Goal: Transaction & Acquisition: Purchase product/service

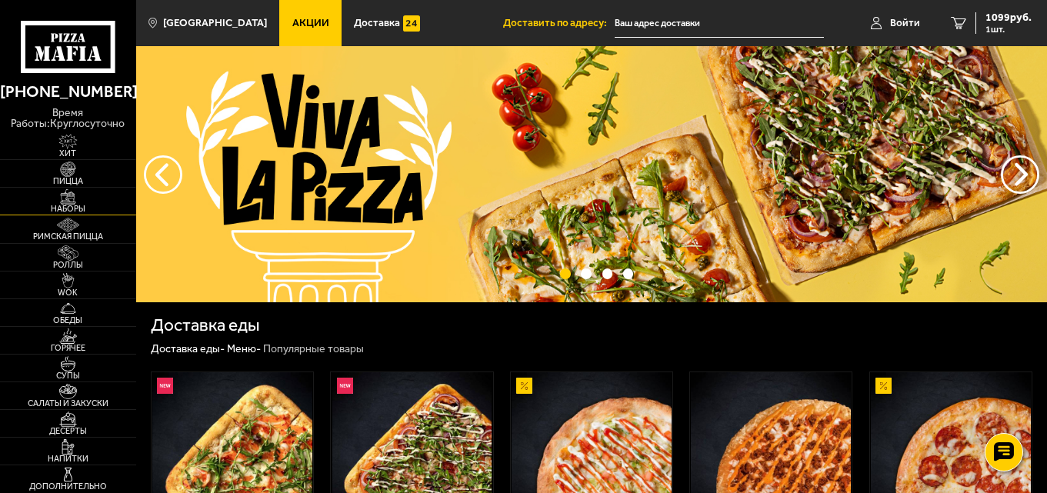
click at [65, 204] on img at bounding box center [68, 196] width 42 height 15
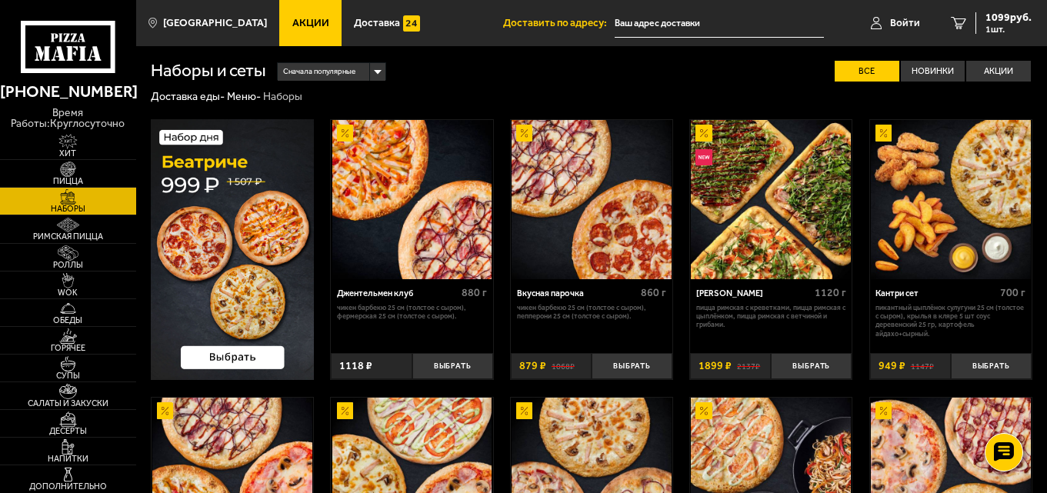
click at [233, 268] on img at bounding box center [232, 250] width 163 height 262
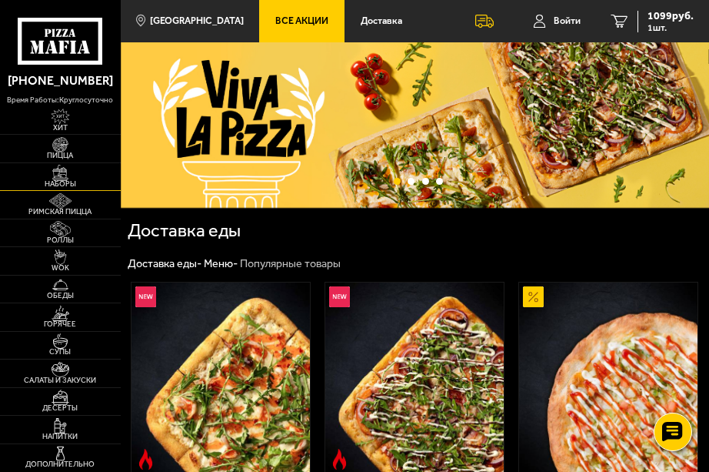
click at [54, 175] on img at bounding box center [60, 172] width 28 height 15
